Goal: Check status: Check status

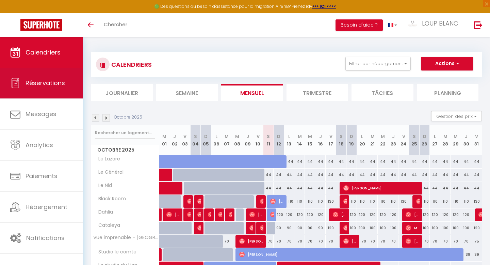
click at [45, 78] on link "Réservations" at bounding box center [41, 83] width 83 height 31
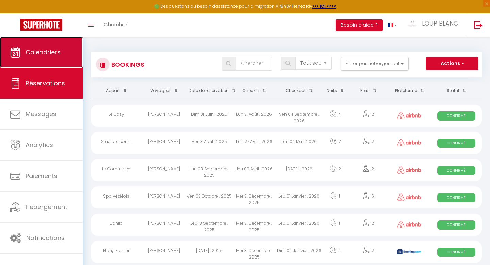
click at [37, 50] on span "Calendriers" at bounding box center [43, 52] width 35 height 9
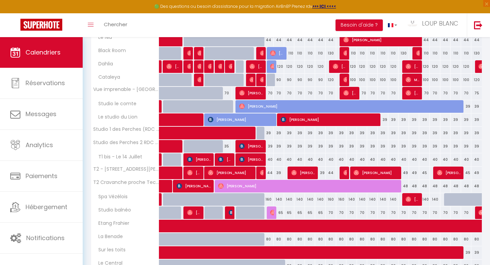
scroll to position [176, 0]
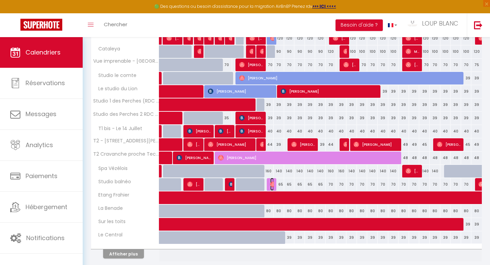
click at [271, 184] on img at bounding box center [272, 183] width 5 height 5
select select "OK"
select select "0"
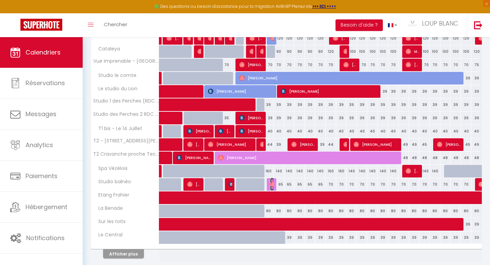
select select "1"
select select
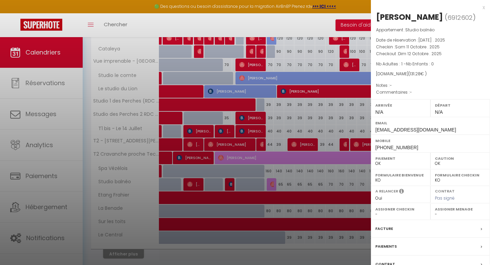
click at [483, 8] on div "x" at bounding box center [428, 7] width 114 height 8
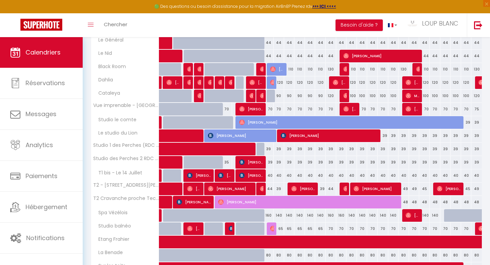
scroll to position [138, 0]
